Goal: Information Seeking & Learning: Learn about a topic

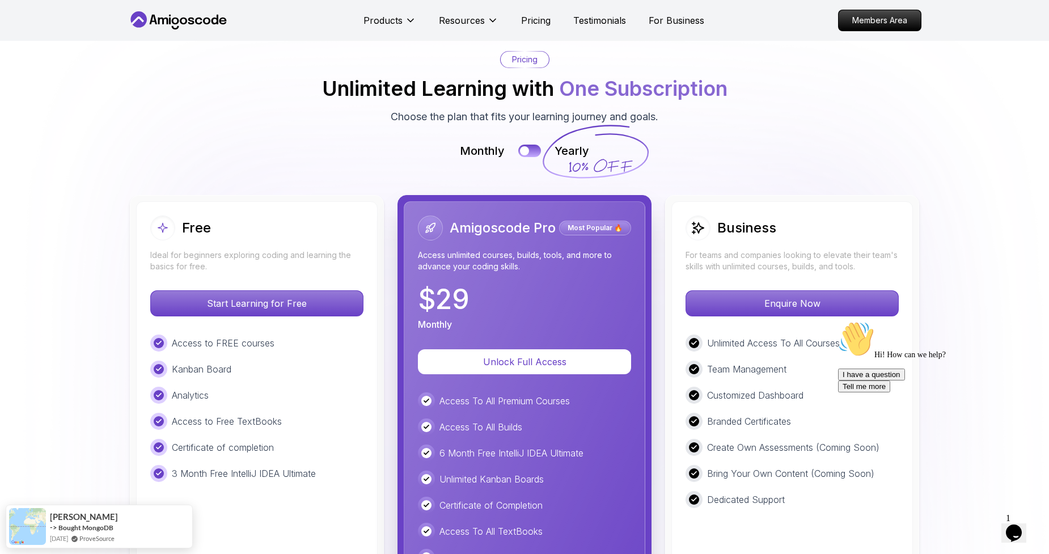
scroll to position [2481, 0]
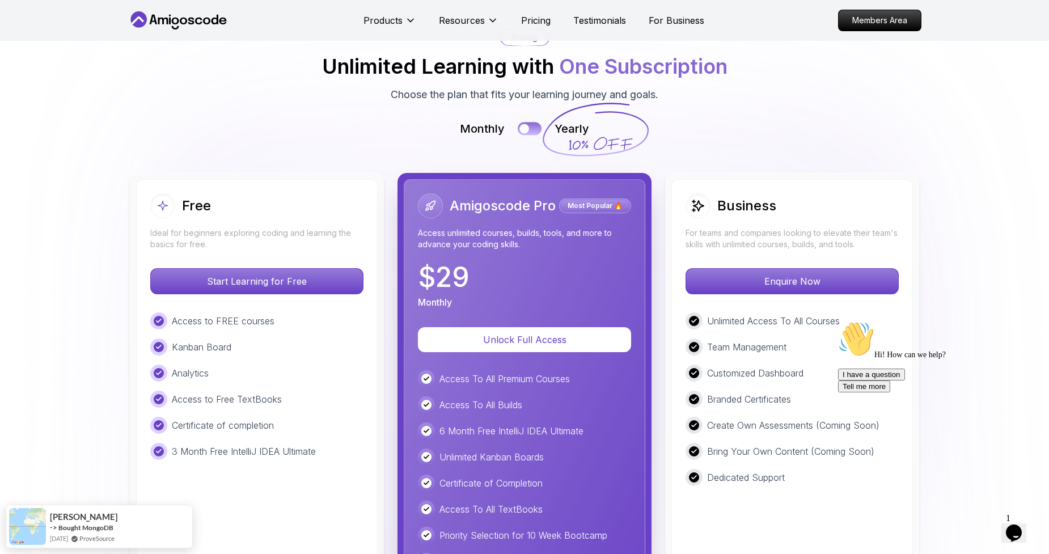
click at [537, 131] on button at bounding box center [530, 128] width 24 height 13
click at [516, 133] on div "Monthly Yearly" at bounding box center [525, 129] width 794 height 16
click at [527, 128] on button at bounding box center [530, 128] width 24 height 13
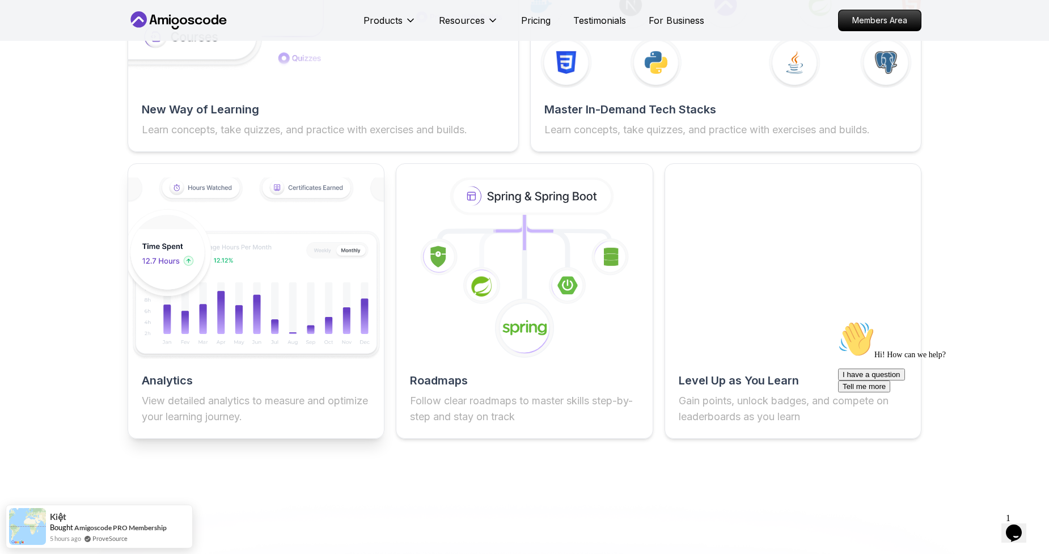
scroll to position [1661, 0]
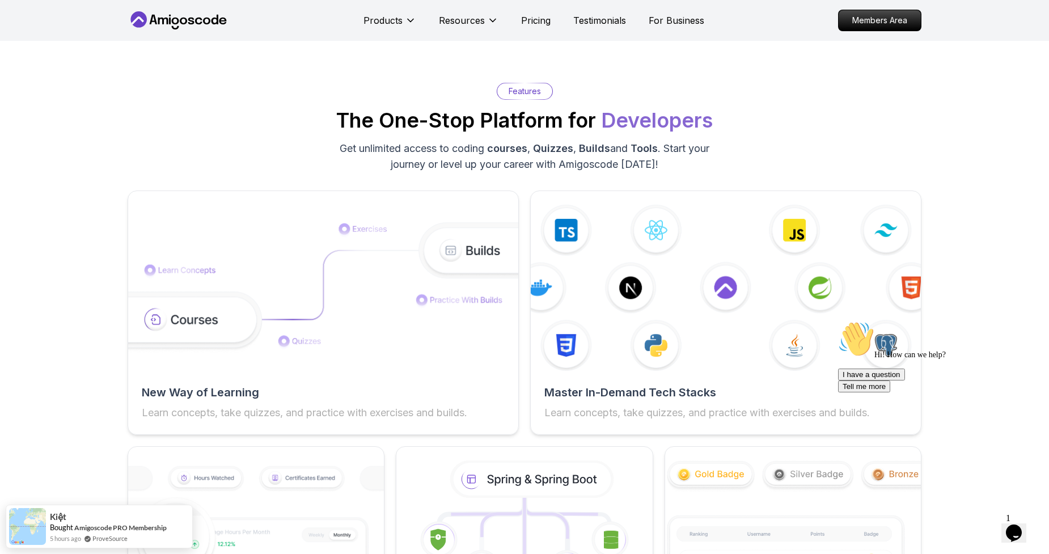
click at [530, 23] on p "Pricing" at bounding box center [535, 21] width 29 height 14
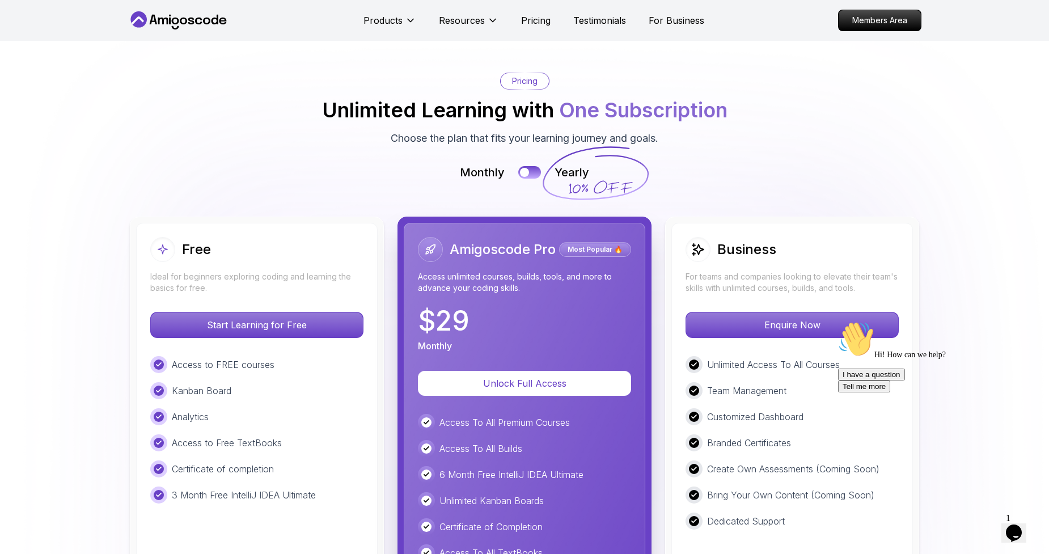
scroll to position [2216, 0]
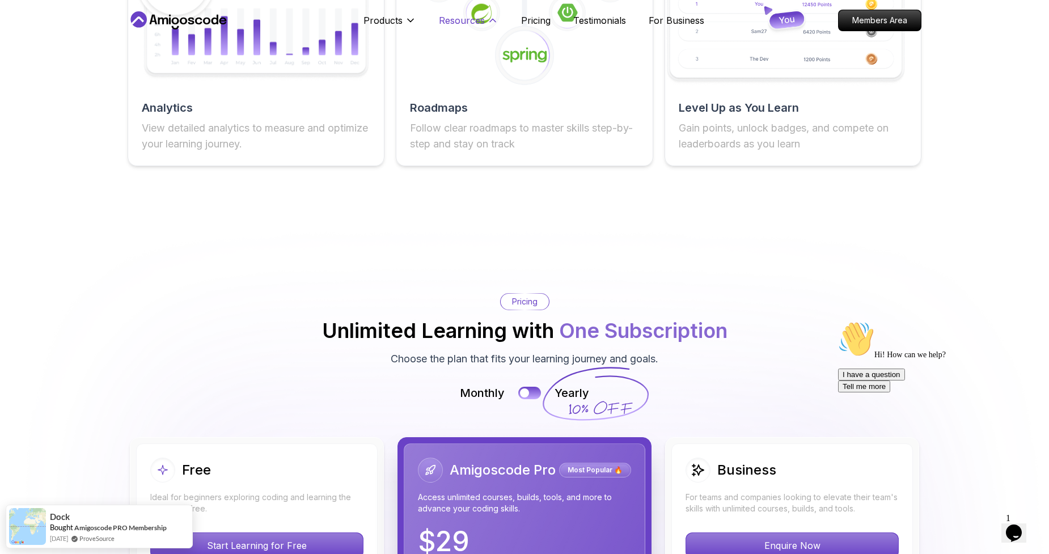
click at [471, 27] on button "Resources" at bounding box center [469, 25] width 60 height 23
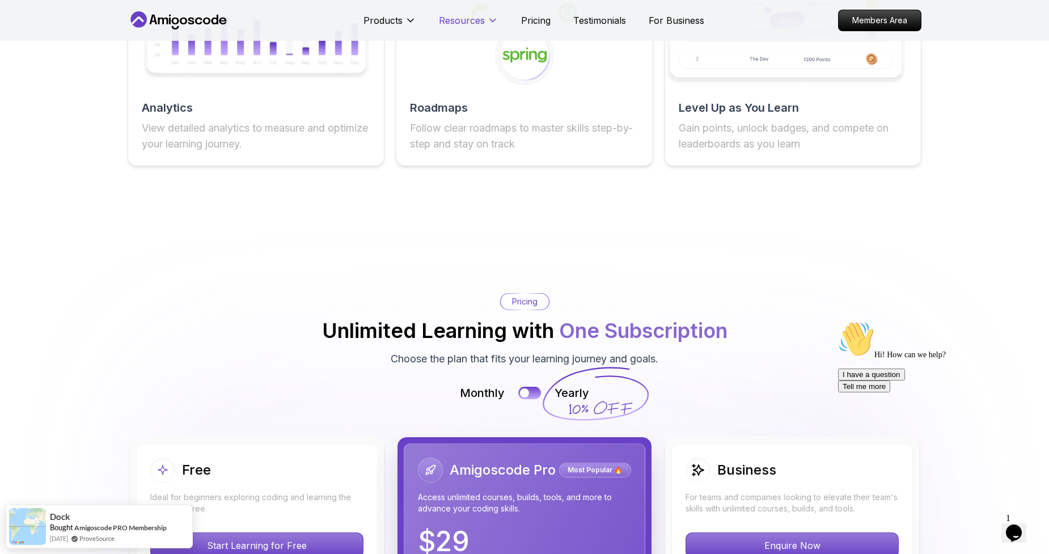
click at [471, 24] on p "Resources" at bounding box center [462, 21] width 46 height 14
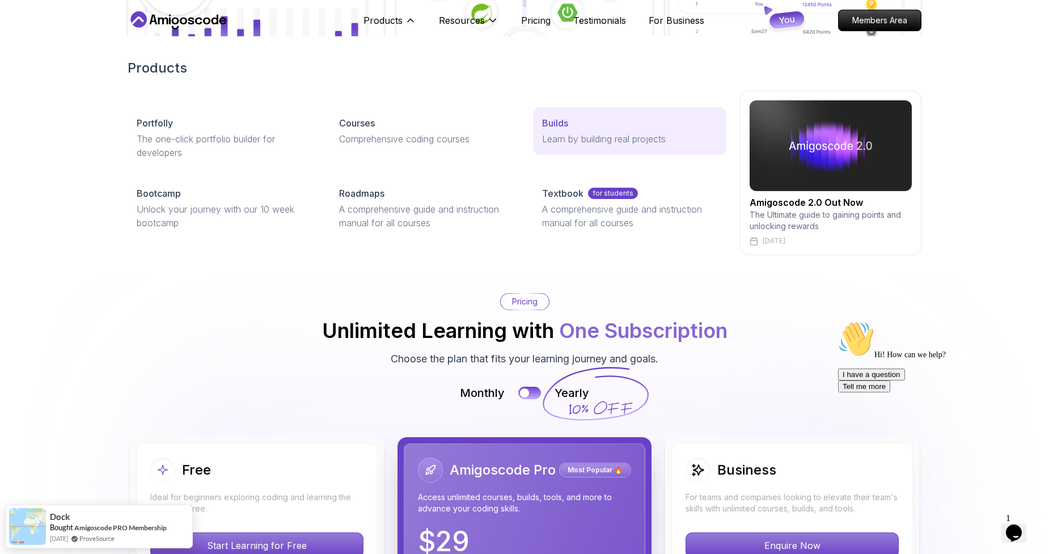
click at [542, 125] on p "Builds" at bounding box center [555, 123] width 26 height 14
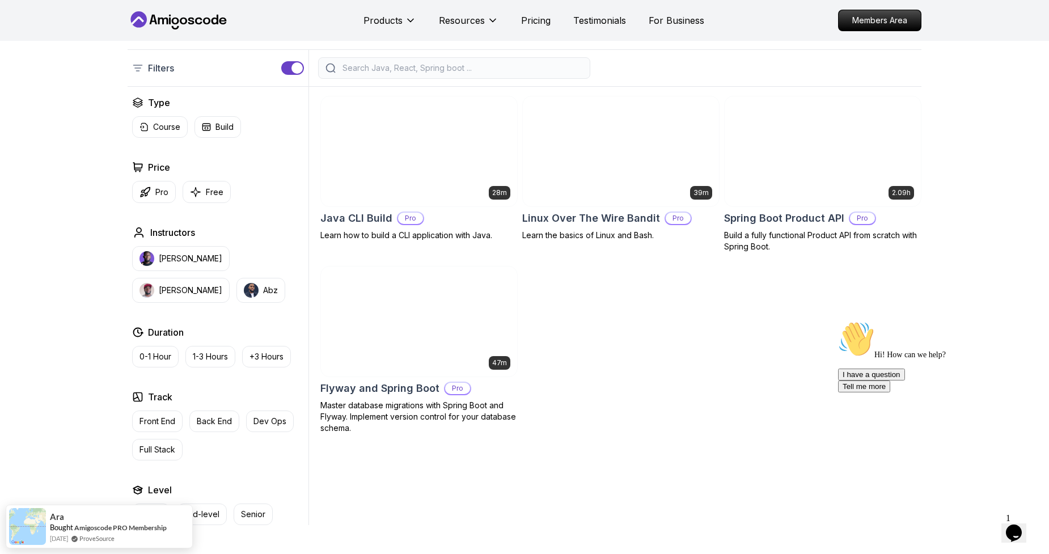
scroll to position [253, 0]
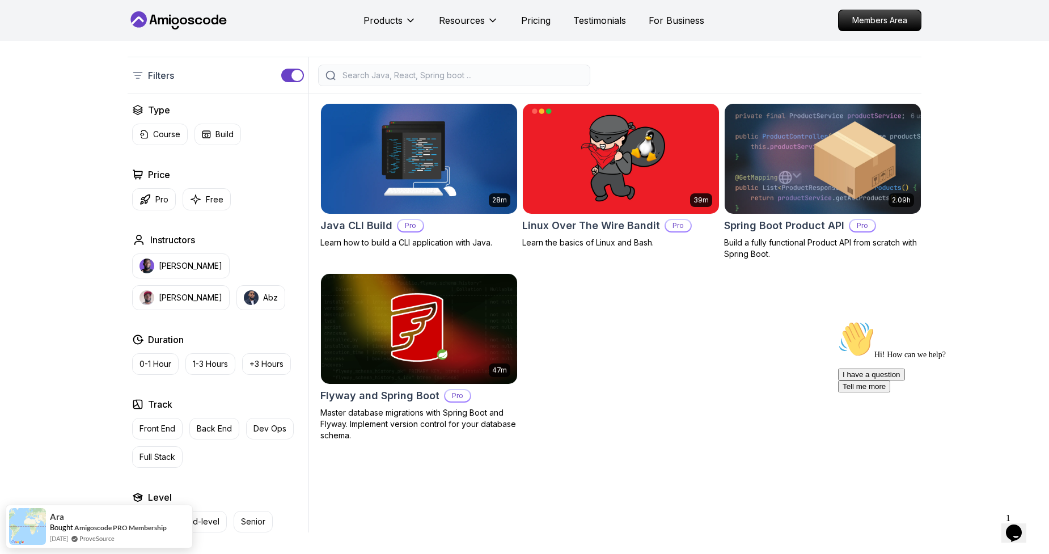
click at [801, 193] on img at bounding box center [823, 158] width 206 height 115
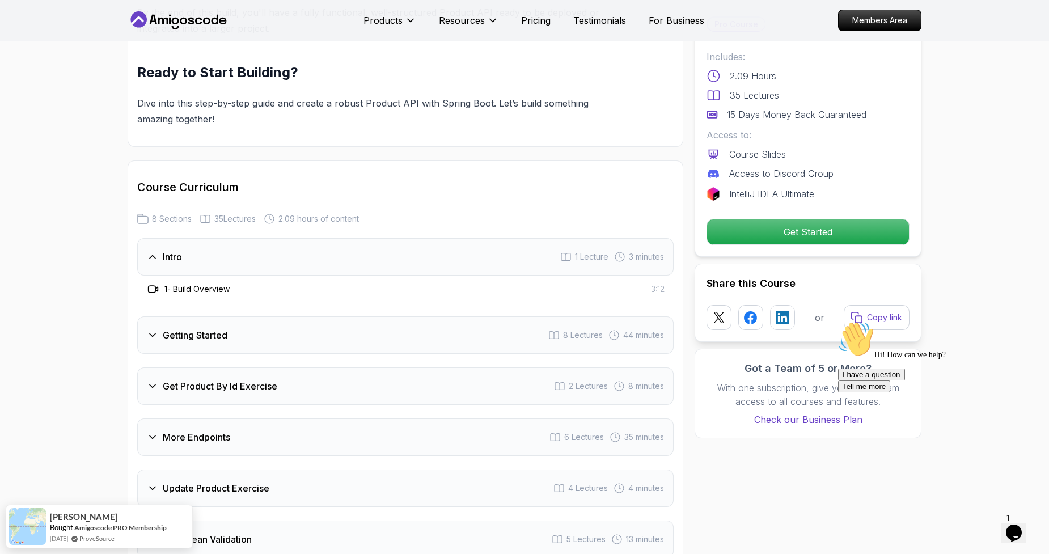
scroll to position [1398, 0]
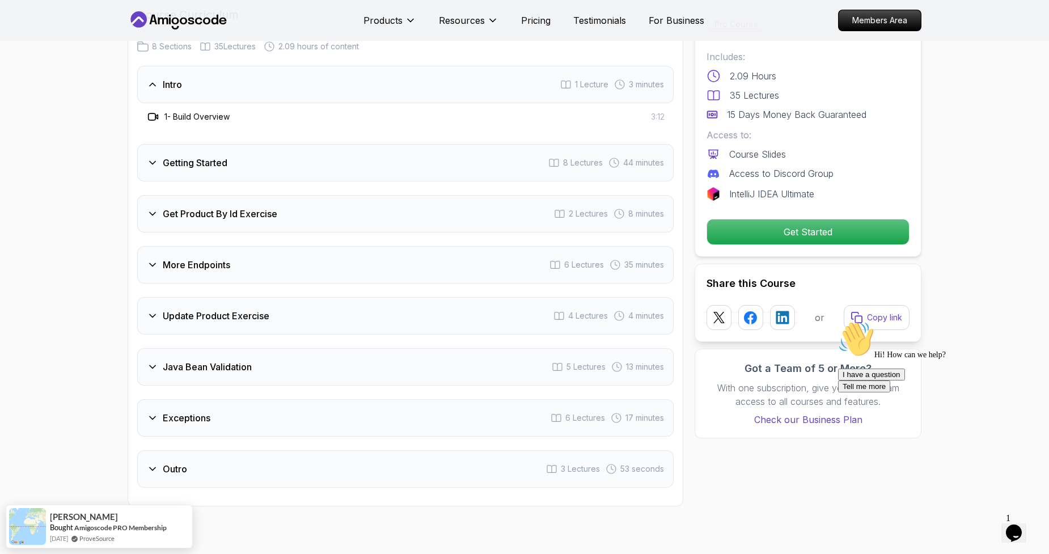
click at [220, 309] on h3 "Update Product Exercise" at bounding box center [216, 316] width 107 height 14
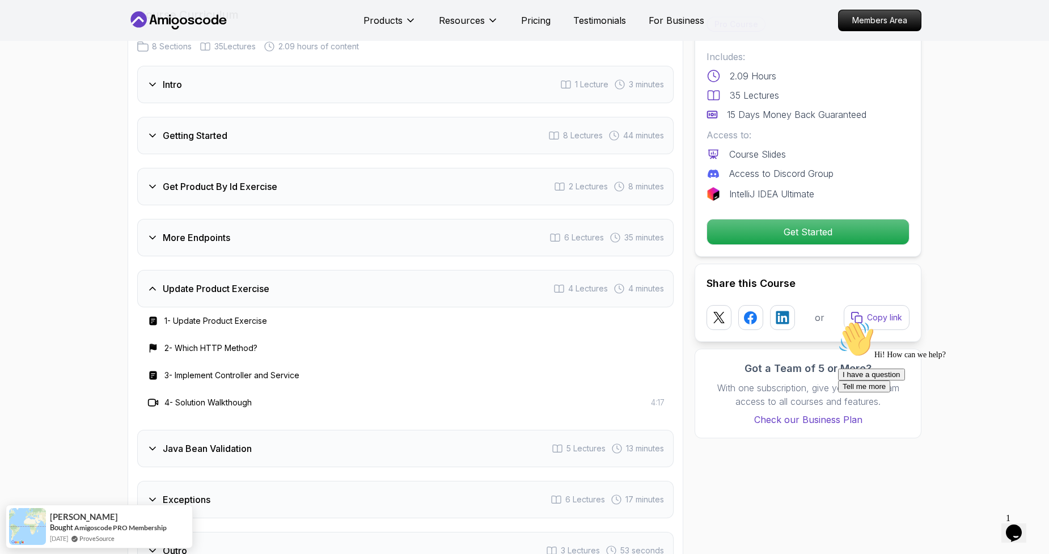
click at [224, 231] on h3 "More Endpoints" at bounding box center [196, 238] width 67 height 14
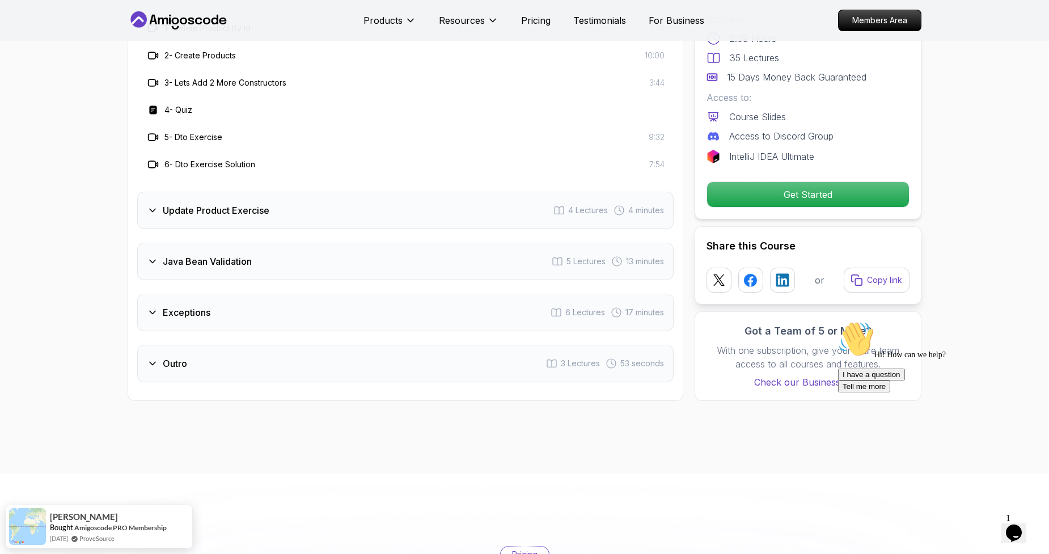
scroll to position [1647, 0]
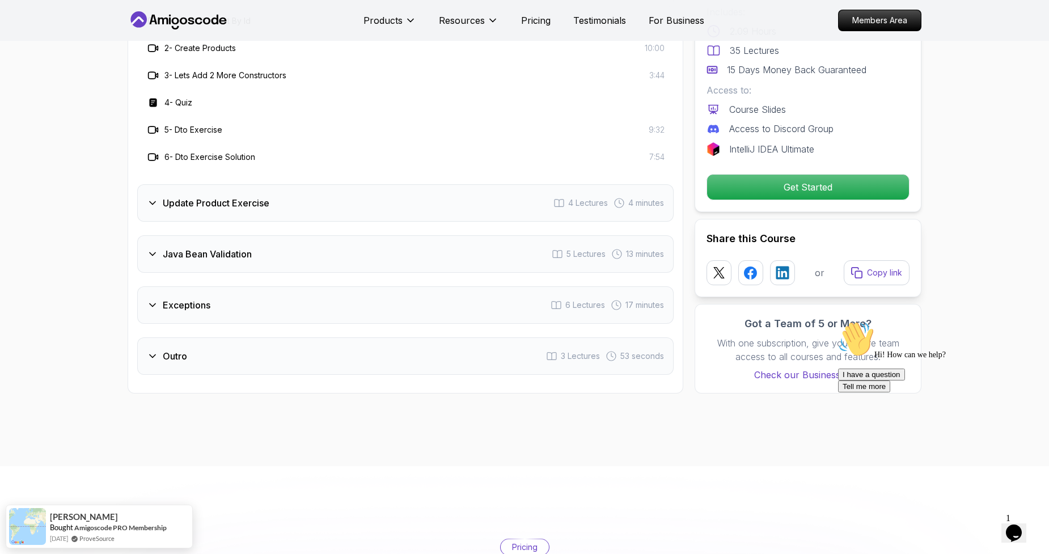
click at [188, 298] on h3 "Exceptions" at bounding box center [187, 305] width 48 height 14
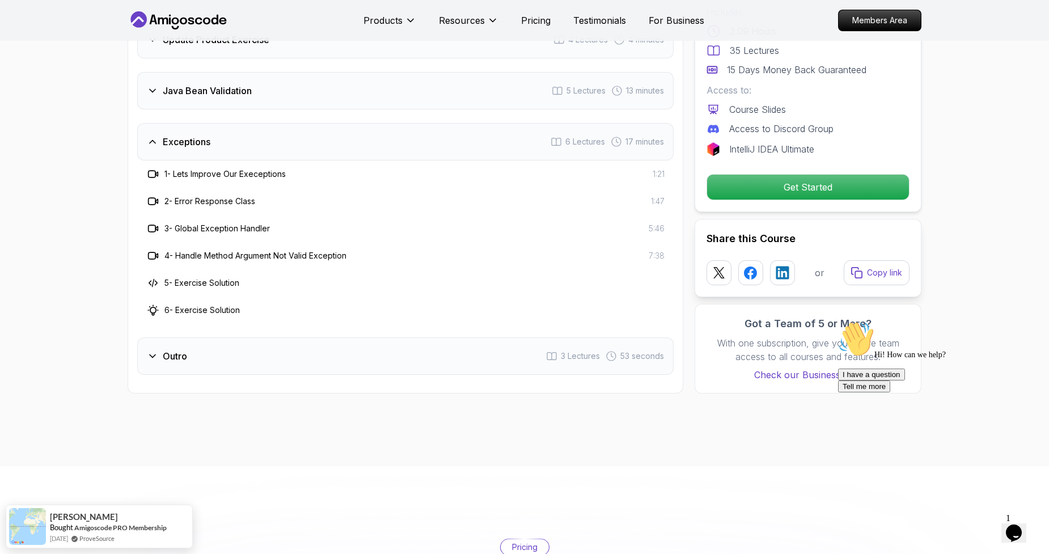
click at [229, 345] on div "Outro 3 Lectures 53 seconds" at bounding box center [405, 355] width 536 height 37
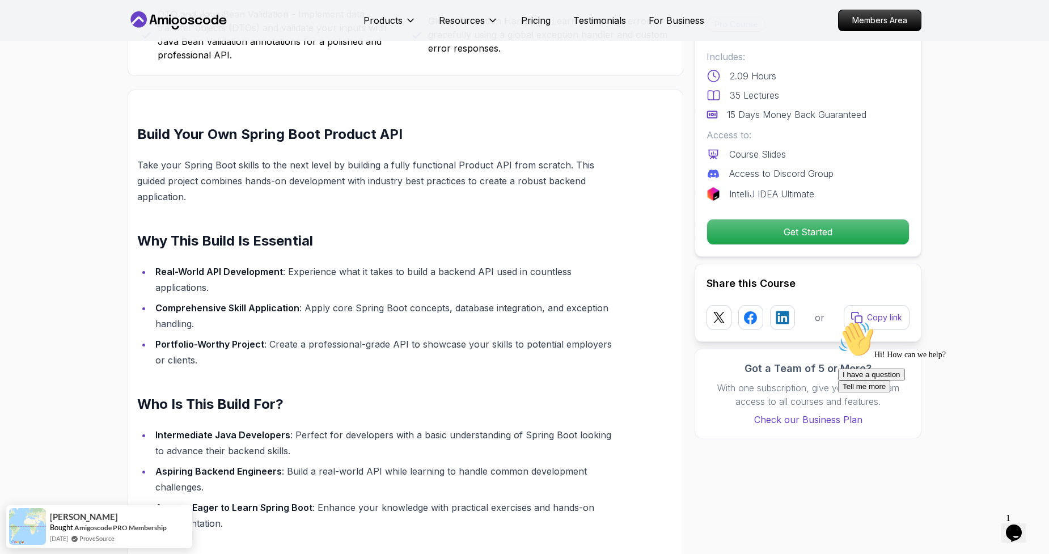
scroll to position [325, 0]
